Goal: Transaction & Acquisition: Purchase product/service

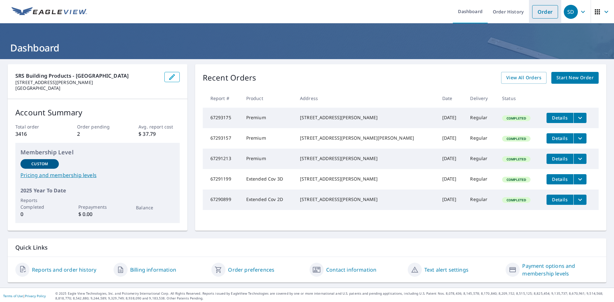
click at [542, 9] on link "Order" at bounding box center [545, 11] width 26 height 13
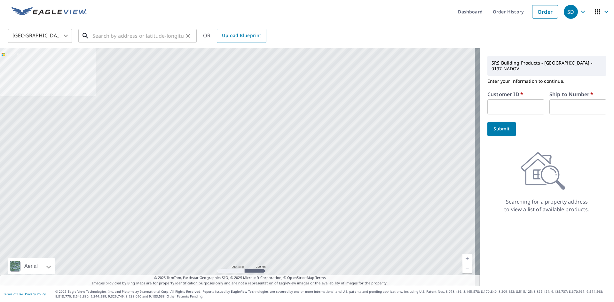
click at [114, 40] on input "text" at bounding box center [137, 36] width 91 height 18
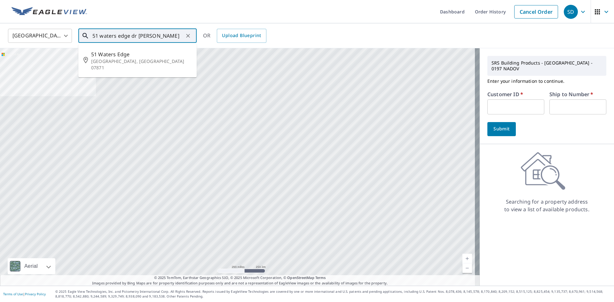
type input "51 waters edge dr [PERSON_NAME]"
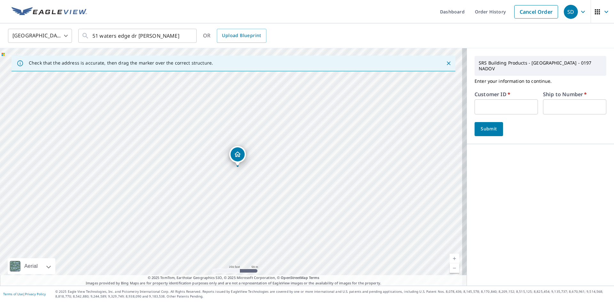
click at [518, 100] on input "text" at bounding box center [505, 106] width 63 height 15
type input "ccr197"
click at [568, 99] on input "text" at bounding box center [574, 106] width 63 height 15
type input "001"
click at [486, 125] on span "Submit" at bounding box center [489, 129] width 18 height 8
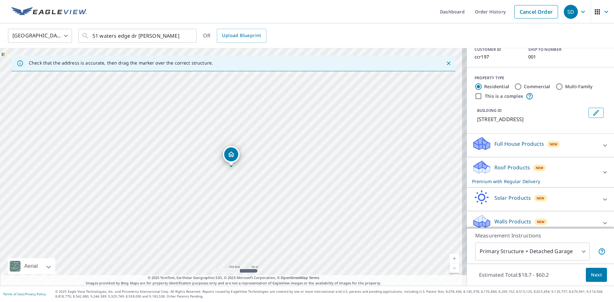
scroll to position [53, 0]
click at [573, 214] on div "Walls Products New" at bounding box center [534, 222] width 125 height 18
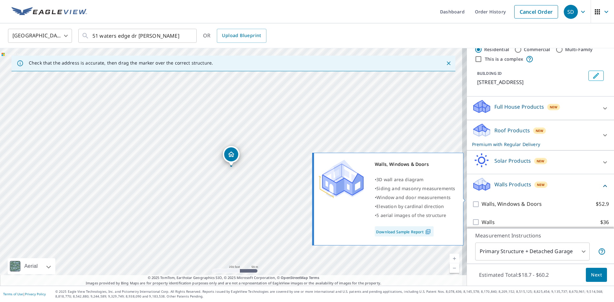
click at [546, 200] on label "Walls, Windows & Doors $52.9" at bounding box center [544, 204] width 127 height 8
click at [481, 200] on input "Walls, Windows & Doors $52.9" at bounding box center [477, 204] width 10 height 8
checkbox input "true"
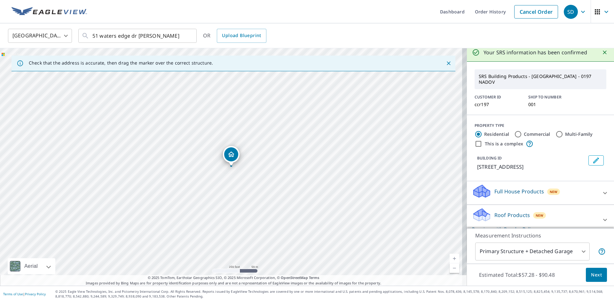
scroll to position [0, 0]
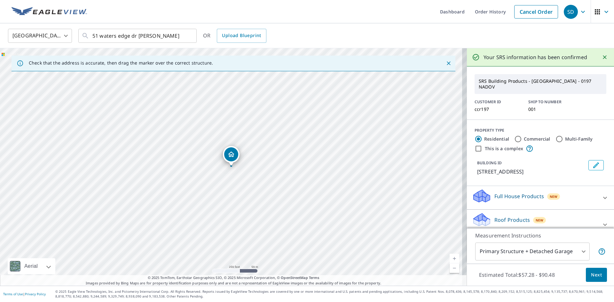
click at [591, 276] on span "Next" at bounding box center [596, 275] width 11 height 8
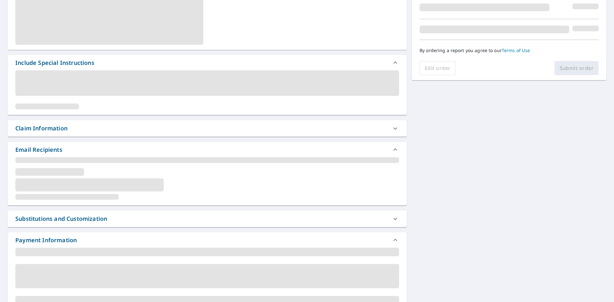
scroll to position [160, 0]
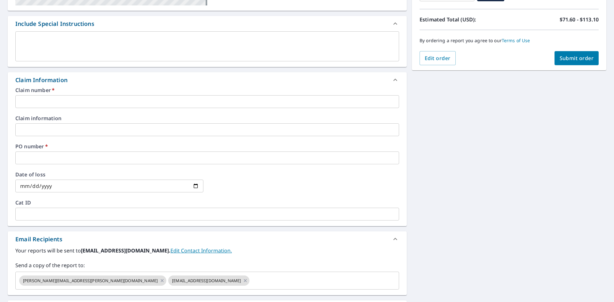
click at [57, 104] on input "text" at bounding box center [207, 101] width 384 height 13
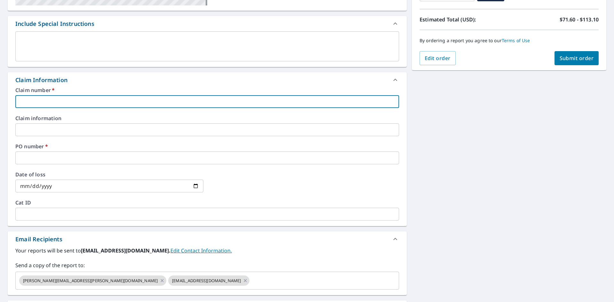
type input "ccr197"
checkbox input "true"
click at [66, 153] on input "text" at bounding box center [207, 158] width 384 height 13
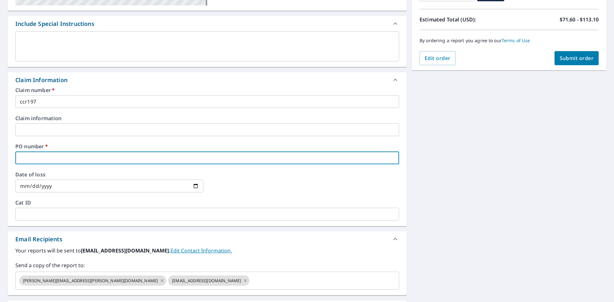
type input "0197"
click at [160, 281] on icon at bounding box center [161, 280] width 3 height 3
click at [250, 281] on input "text" at bounding box center [318, 281] width 136 height 12
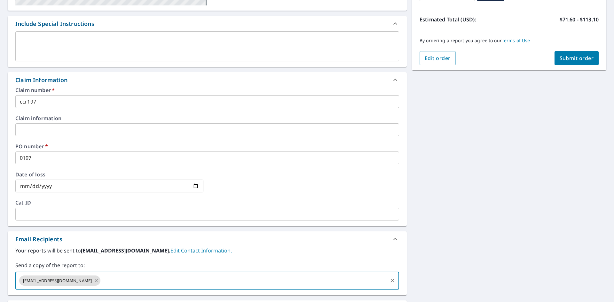
click at [79, 277] on div "[EMAIL_ADDRESS][DOMAIN_NAME]" at bounding box center [59, 281] width 81 height 10
click at [94, 277] on icon at bounding box center [96, 280] width 5 height 7
checkbox input "true"
click at [81, 279] on input "text" at bounding box center [202, 281] width 368 height 12
type input "[EMAIL_ADDRESS][PERSON_NAME][DOMAIN_NAME]"
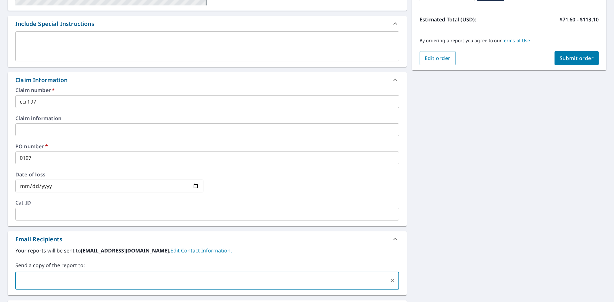
click at [443, 201] on div "[STREET_ADDRESS] Aerial Road A standard road map Aerial A detailed look from ab…" at bounding box center [307, 133] width 614 height 469
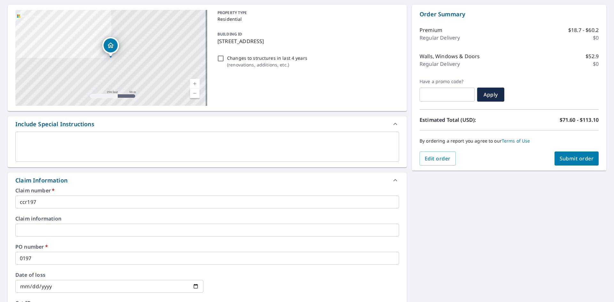
scroll to position [51, 0]
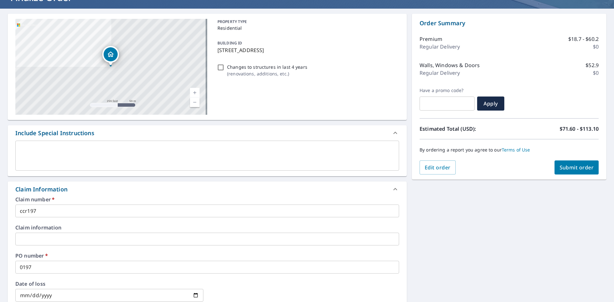
click at [588, 168] on span "Submit order" at bounding box center [576, 167] width 34 height 7
checkbox input "true"
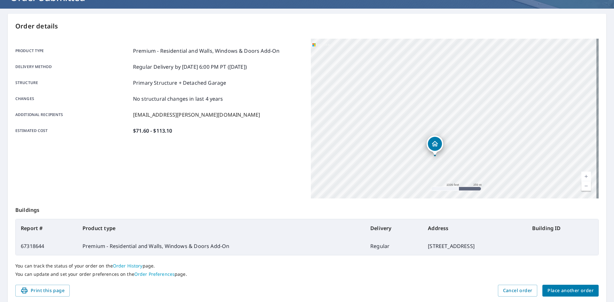
click at [559, 293] on span "Place another order" at bounding box center [570, 291] width 46 height 8
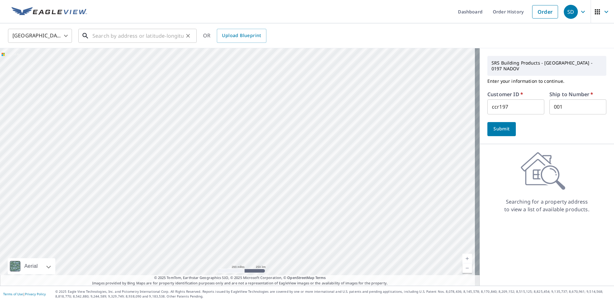
click at [148, 33] on input "text" at bounding box center [137, 36] width 91 height 18
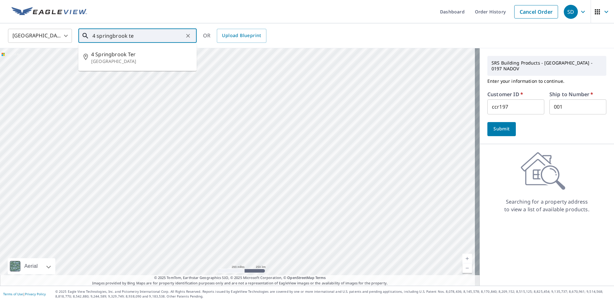
click at [163, 54] on span "4 Springbrook Ter" at bounding box center [141, 55] width 100 height 8
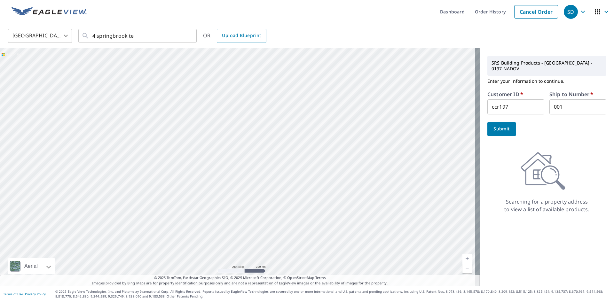
type input "[STREET_ADDRESS]"
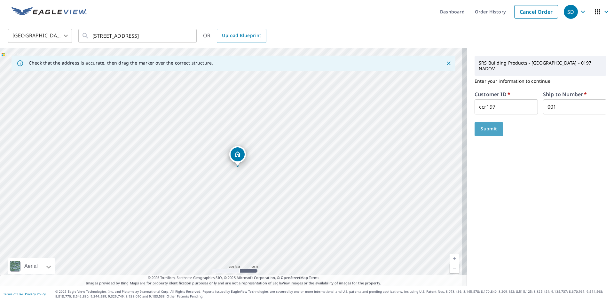
drag, startPoint x: 487, startPoint y: 127, endPoint x: 488, endPoint y: 123, distance: 3.8
click at [487, 125] on span "Submit" at bounding box center [489, 129] width 18 height 8
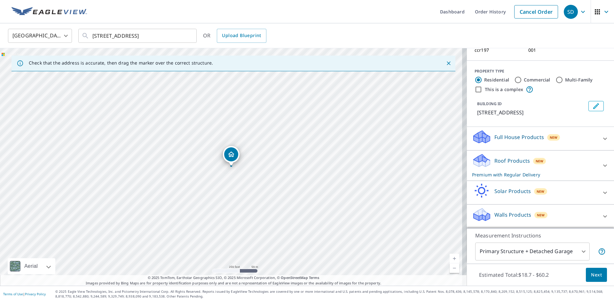
scroll to position [61, 0]
click at [586, 216] on div "Walls Products New" at bounding box center [534, 216] width 125 height 18
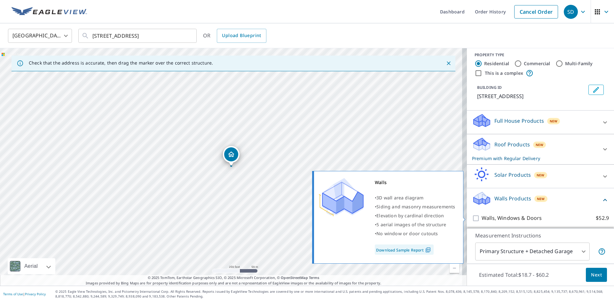
scroll to position [97, 0]
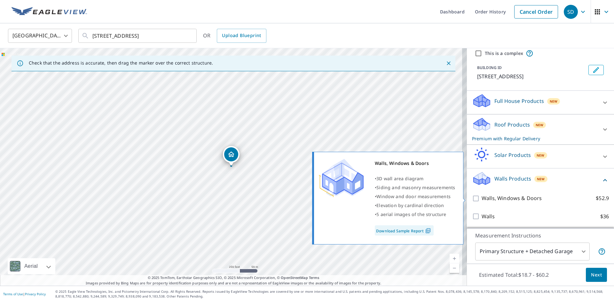
click at [563, 201] on label "Walls, Windows & Doors $52.9" at bounding box center [544, 198] width 127 height 8
click at [481, 201] on input "Walls, Windows & Doors $52.9" at bounding box center [477, 199] width 10 height 8
checkbox input "true"
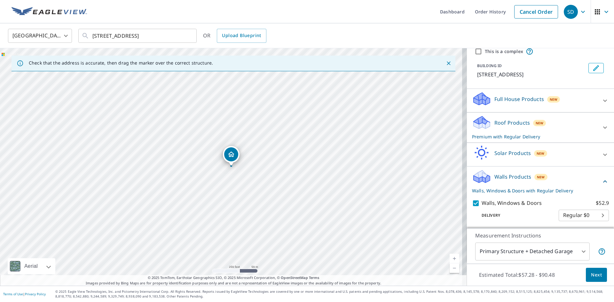
scroll to position [118, 0]
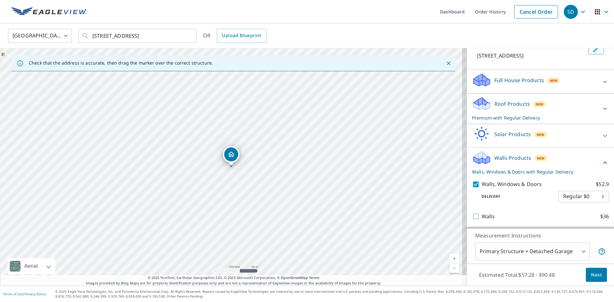
click at [596, 274] on span "Next" at bounding box center [596, 275] width 11 height 8
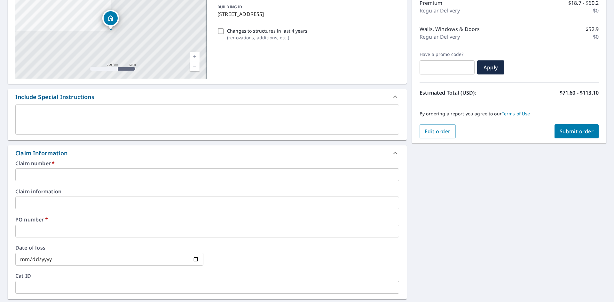
scroll to position [96, 0]
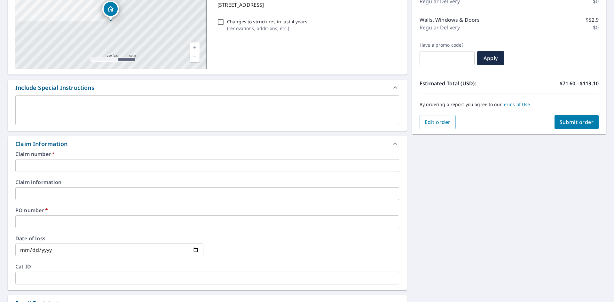
click at [67, 171] on input "text" at bounding box center [207, 165] width 384 height 13
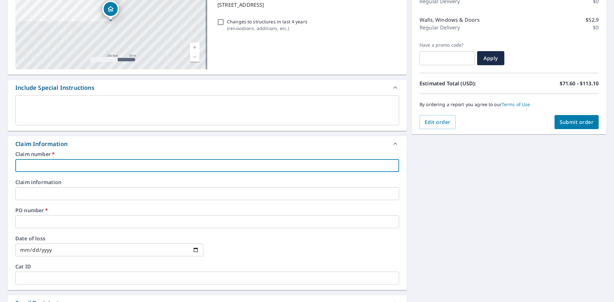
type input "ccr197"
checkbox input "true"
click at [71, 224] on input "text" at bounding box center [207, 221] width 384 height 13
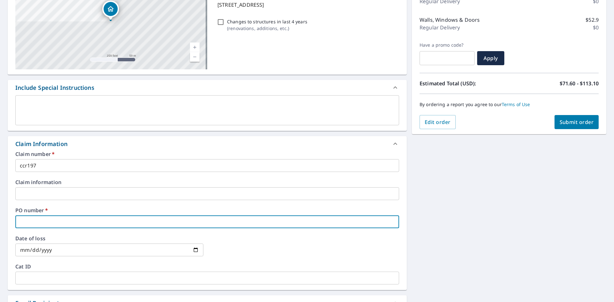
type input "0197"
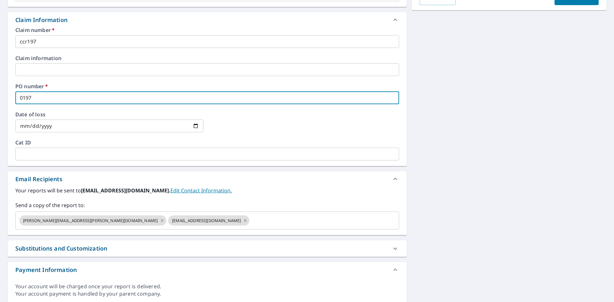
scroll to position [224, 0]
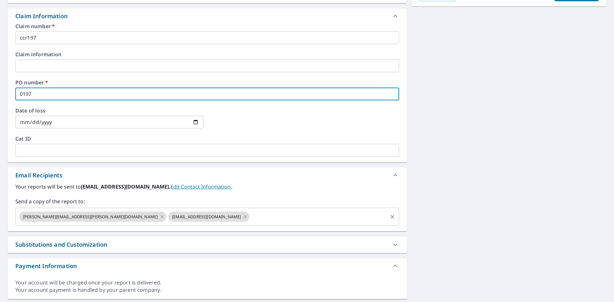
click at [122, 217] on div "[PERSON_NAME][EMAIL_ADDRESS][PERSON_NAME][DOMAIN_NAME]" at bounding box center [92, 217] width 147 height 10
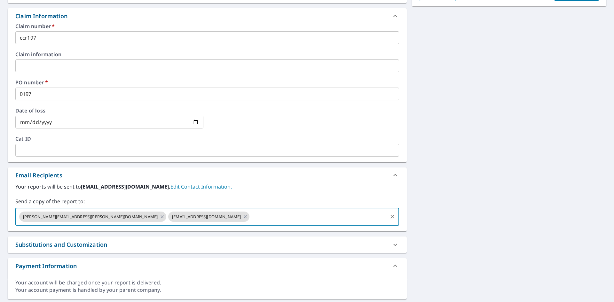
click at [114, 217] on span "[PERSON_NAME][EMAIL_ADDRESS][PERSON_NAME][DOMAIN_NAME]" at bounding box center [90, 217] width 142 height 6
click at [160, 219] on icon at bounding box center [162, 216] width 5 height 7
click at [94, 216] on icon at bounding box center [96, 216] width 5 height 7
checkbox input "true"
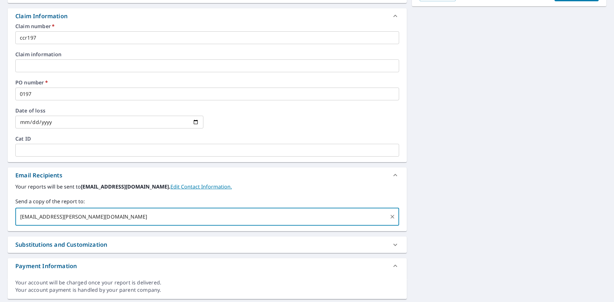
type input "[EMAIL_ADDRESS][PERSON_NAME][DOMAIN_NAME]"
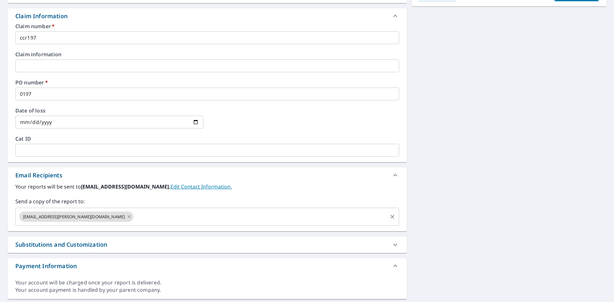
click at [488, 134] on div "[STREET_ADDRESS] Aerial Road A standard road map Aerial A detailed look from ab…" at bounding box center [307, 69] width 614 height 469
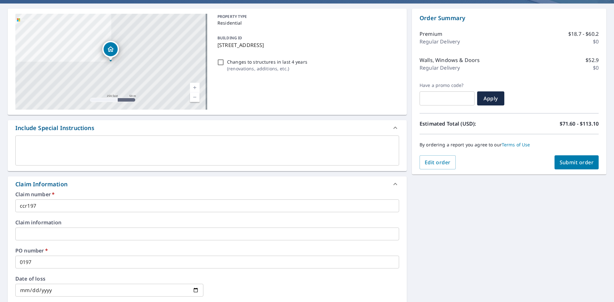
scroll to position [19, 0]
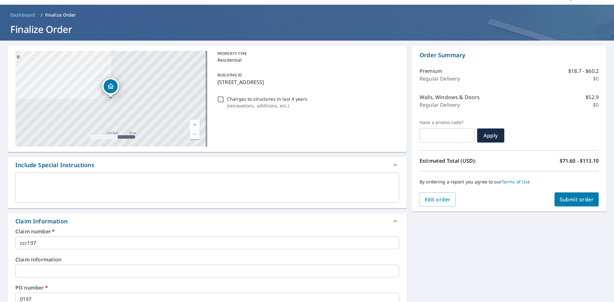
click at [579, 201] on span "Submit order" at bounding box center [576, 199] width 34 height 7
checkbox input "true"
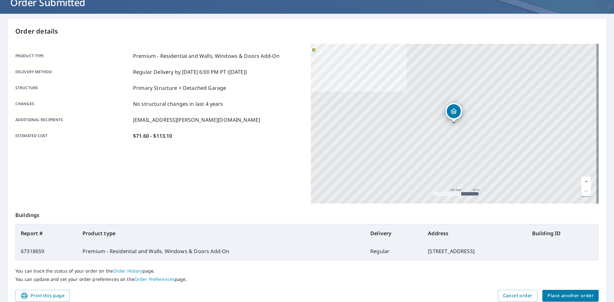
scroll to position [74, 0]
